Goal: Task Accomplishment & Management: Manage account settings

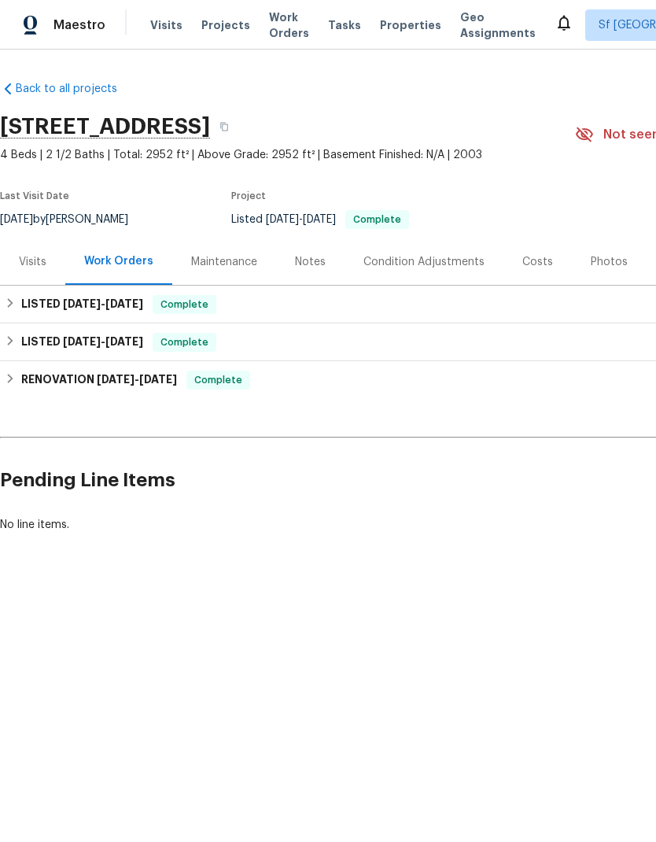
click at [168, 26] on span "Visits" at bounding box center [166, 25] width 32 height 16
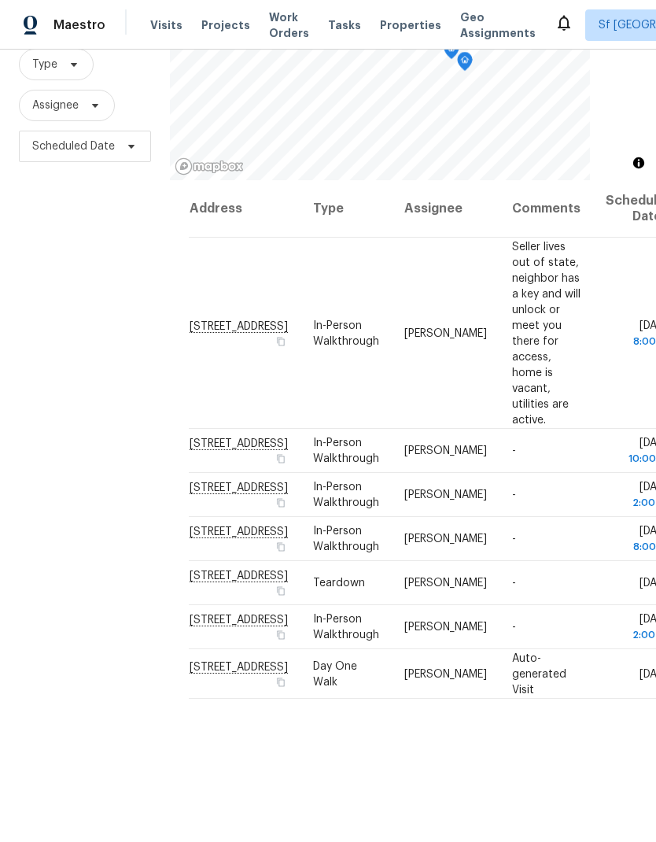
scroll to position [152, 0]
click at [422, 606] on td "[PERSON_NAME]" at bounding box center [446, 584] width 108 height 44
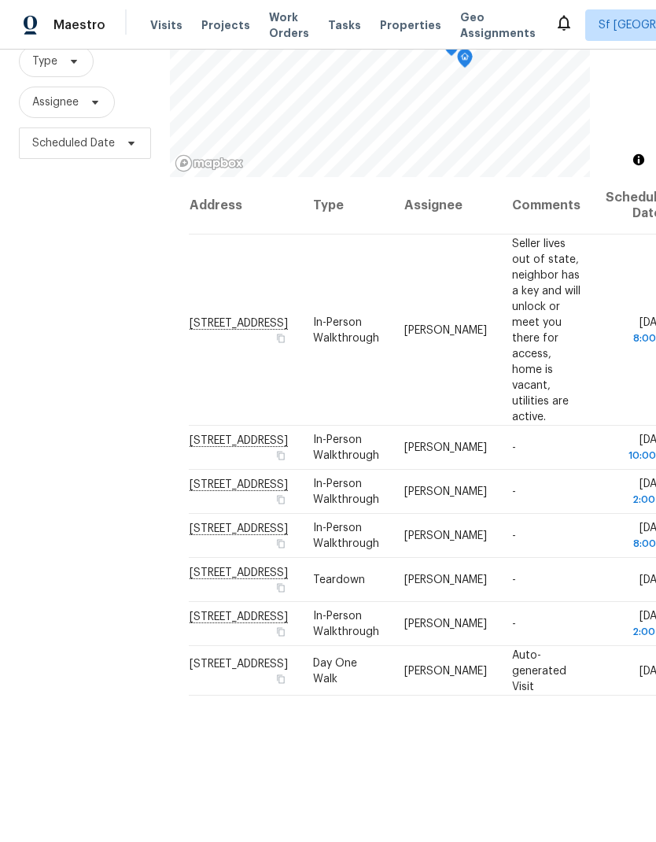
scroll to position [152, 0]
